Goal: Task Accomplishment & Management: Manage account settings

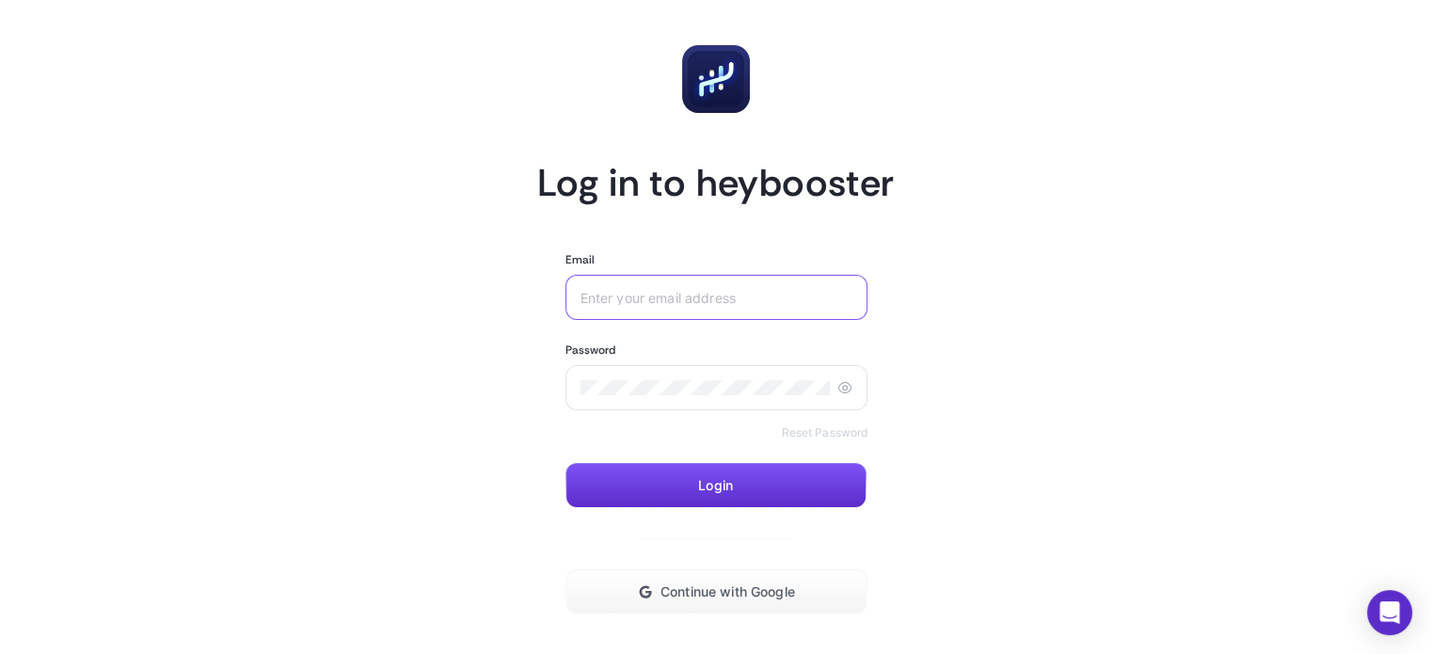
click at [609, 303] on input "Email" at bounding box center [716, 297] width 273 height 15
type input "[EMAIL_ADDRESS][DOMAIN_NAME]"
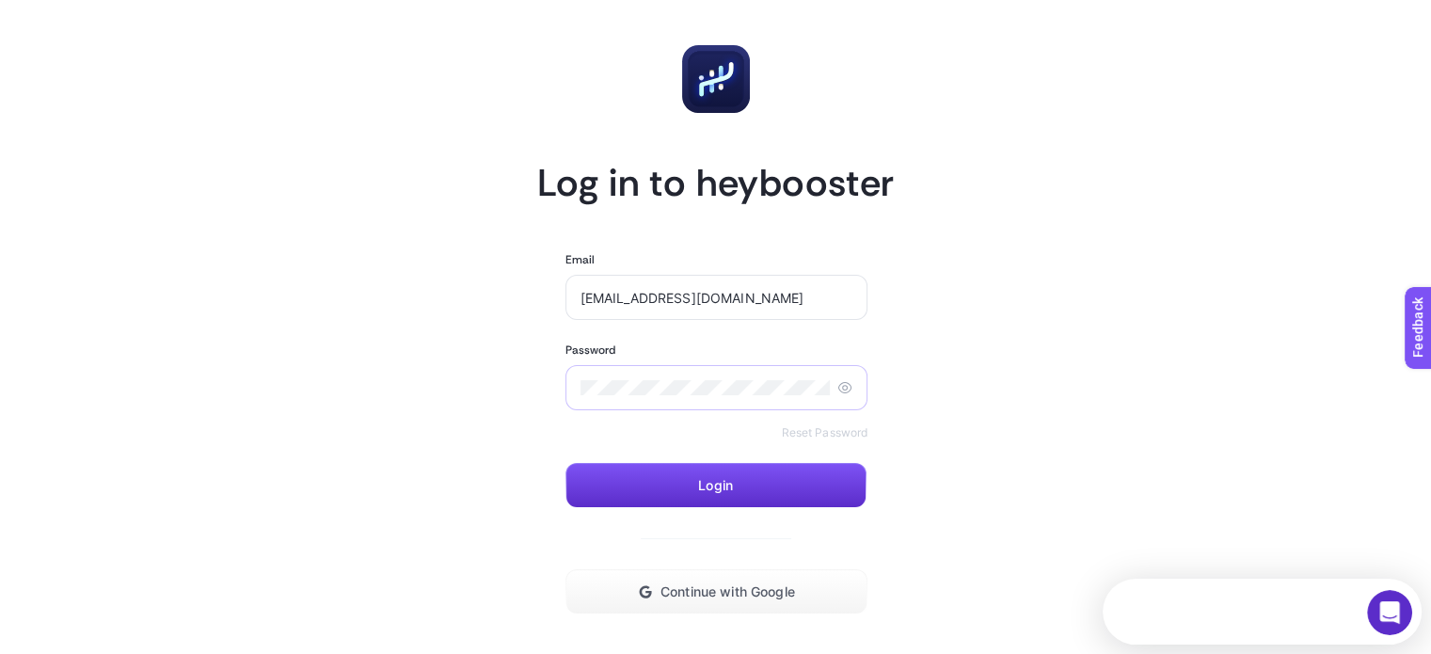
click at [840, 383] on icon at bounding box center [844, 387] width 15 height 15
click at [754, 484] on button "Login" at bounding box center [715, 485] width 301 height 45
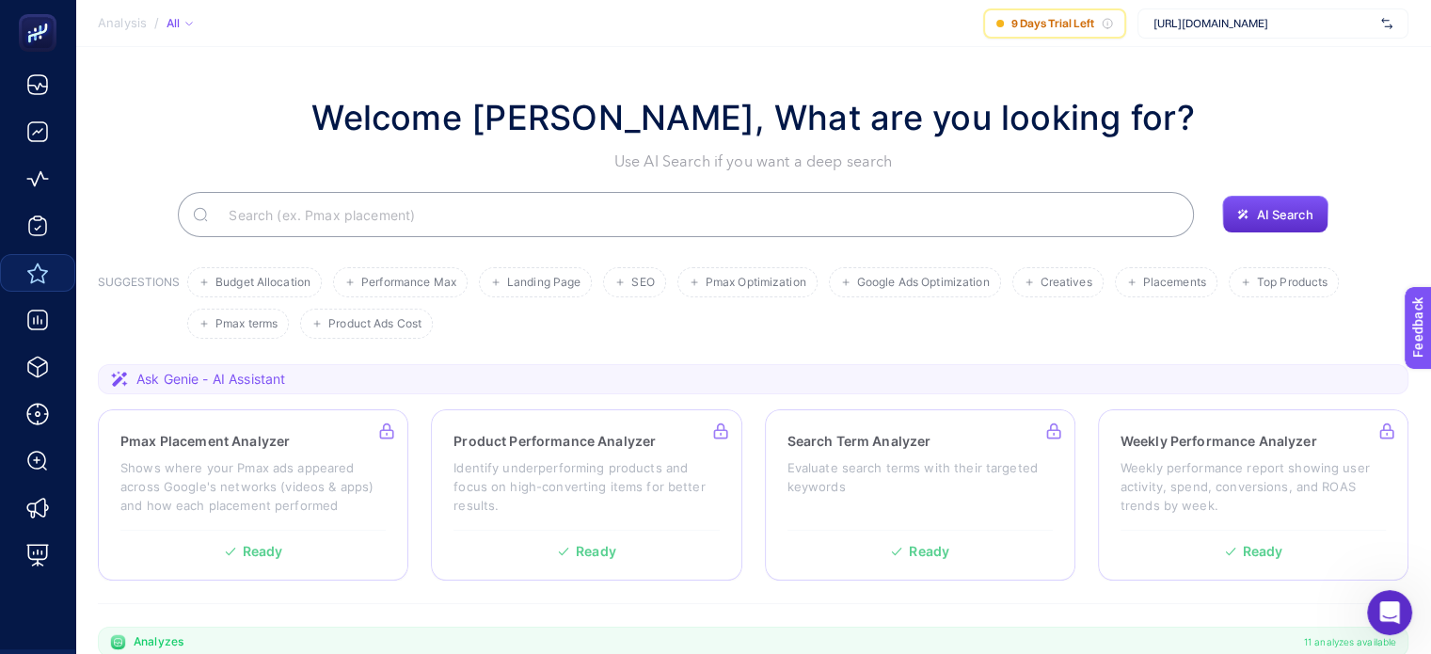
drag, startPoint x: 487, startPoint y: 108, endPoint x: 32, endPoint y: 270, distance: 483.1
click at [32, 270] on icon at bounding box center [37, 272] width 23 height 23
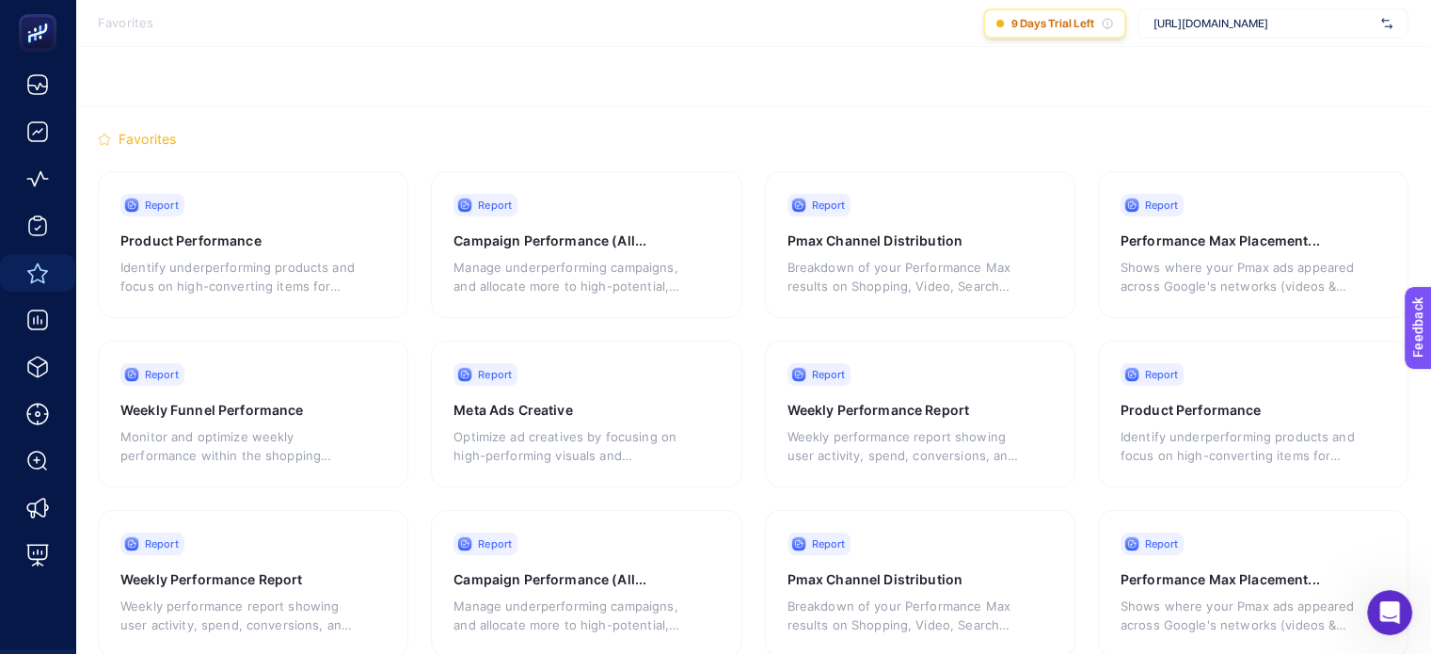
click at [1109, 24] on icon at bounding box center [1106, 23] width 11 height 11
drag, startPoint x: 1034, startPoint y: 24, endPoint x: 1061, endPoint y: 23, distance: 27.3
click at [1061, 22] on span "9 Days Trial Left" at bounding box center [1052, 23] width 83 height 15
click at [1061, 23] on span "9 Days Trial Left" at bounding box center [1052, 23] width 83 height 15
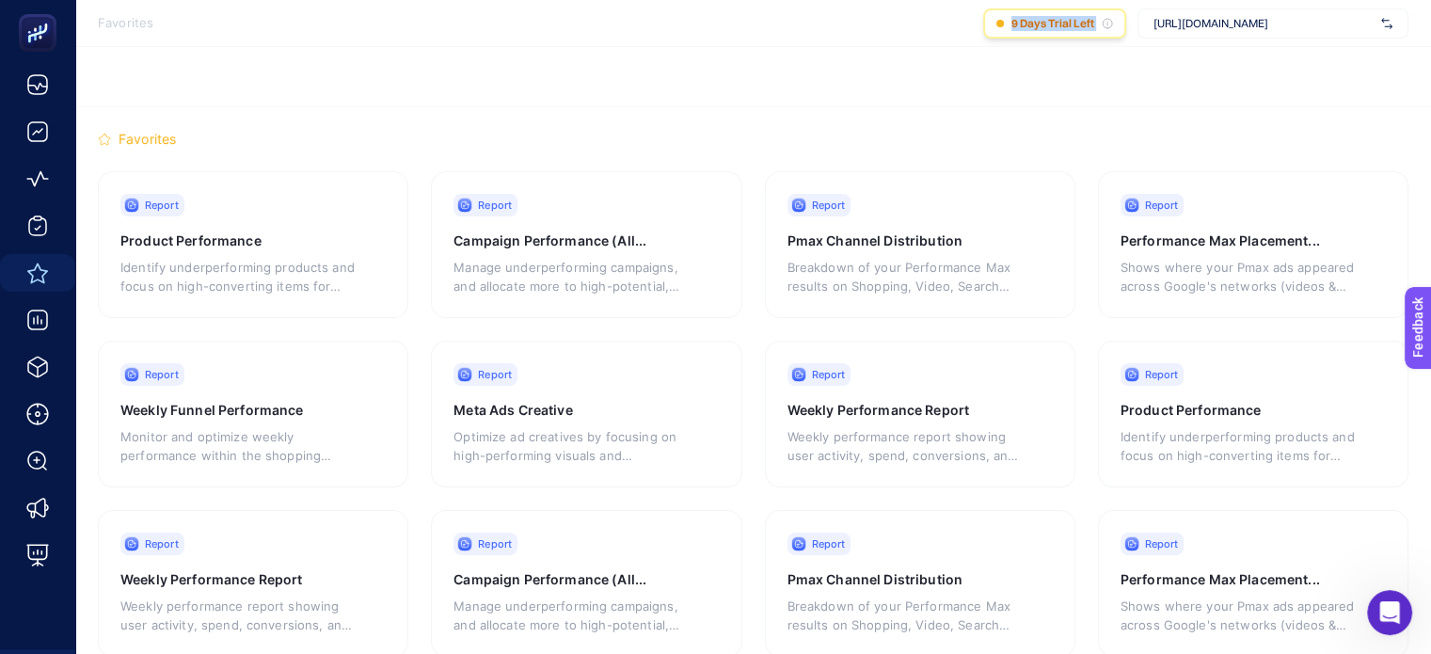
click at [1061, 23] on span "9 Days Trial Left" at bounding box center [1052, 23] width 83 height 15
